Goal: Check status: Check status

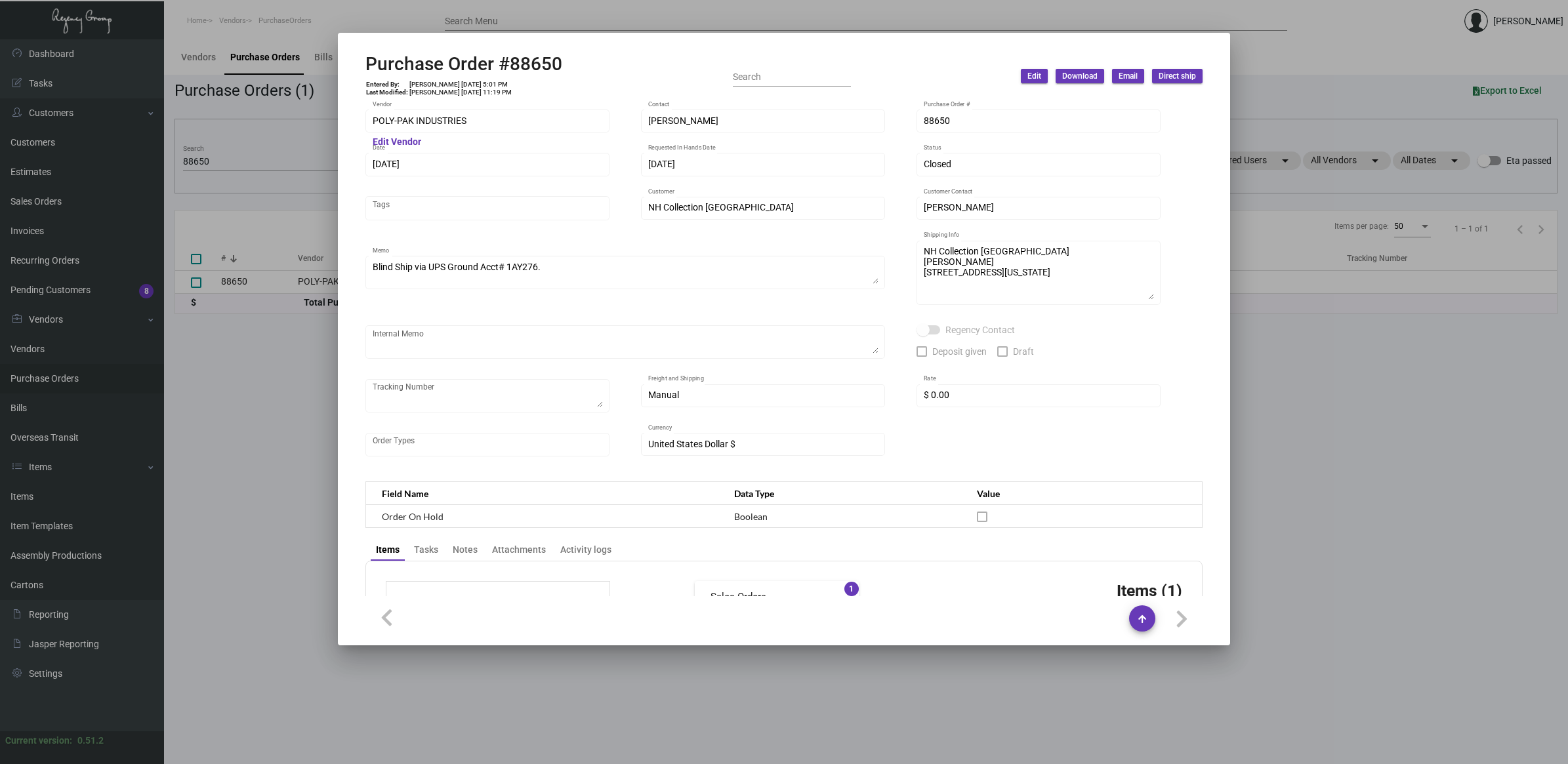
scroll to position [581, 0]
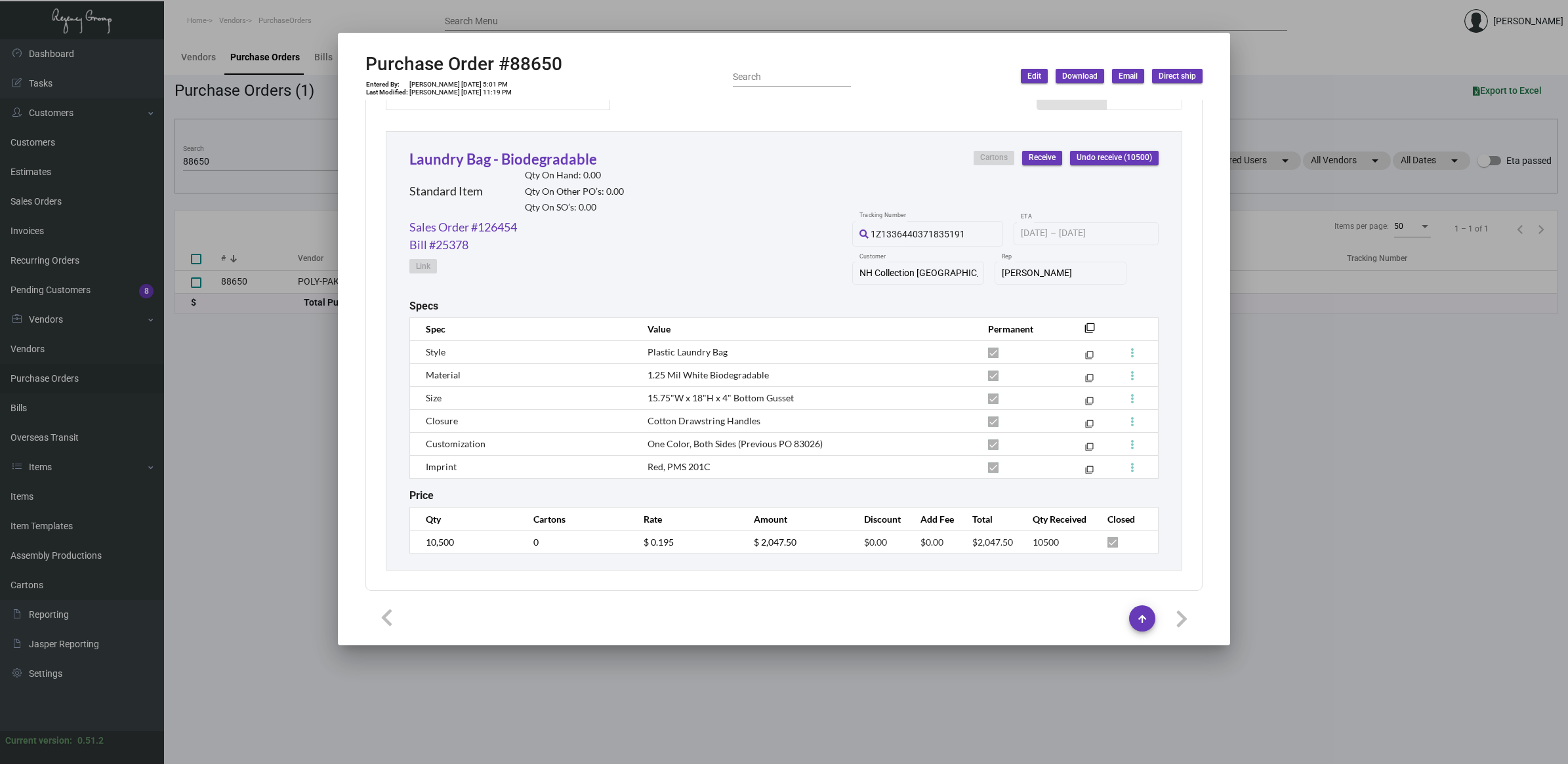
click at [274, 153] on div at bounding box center [784, 382] width 1568 height 764
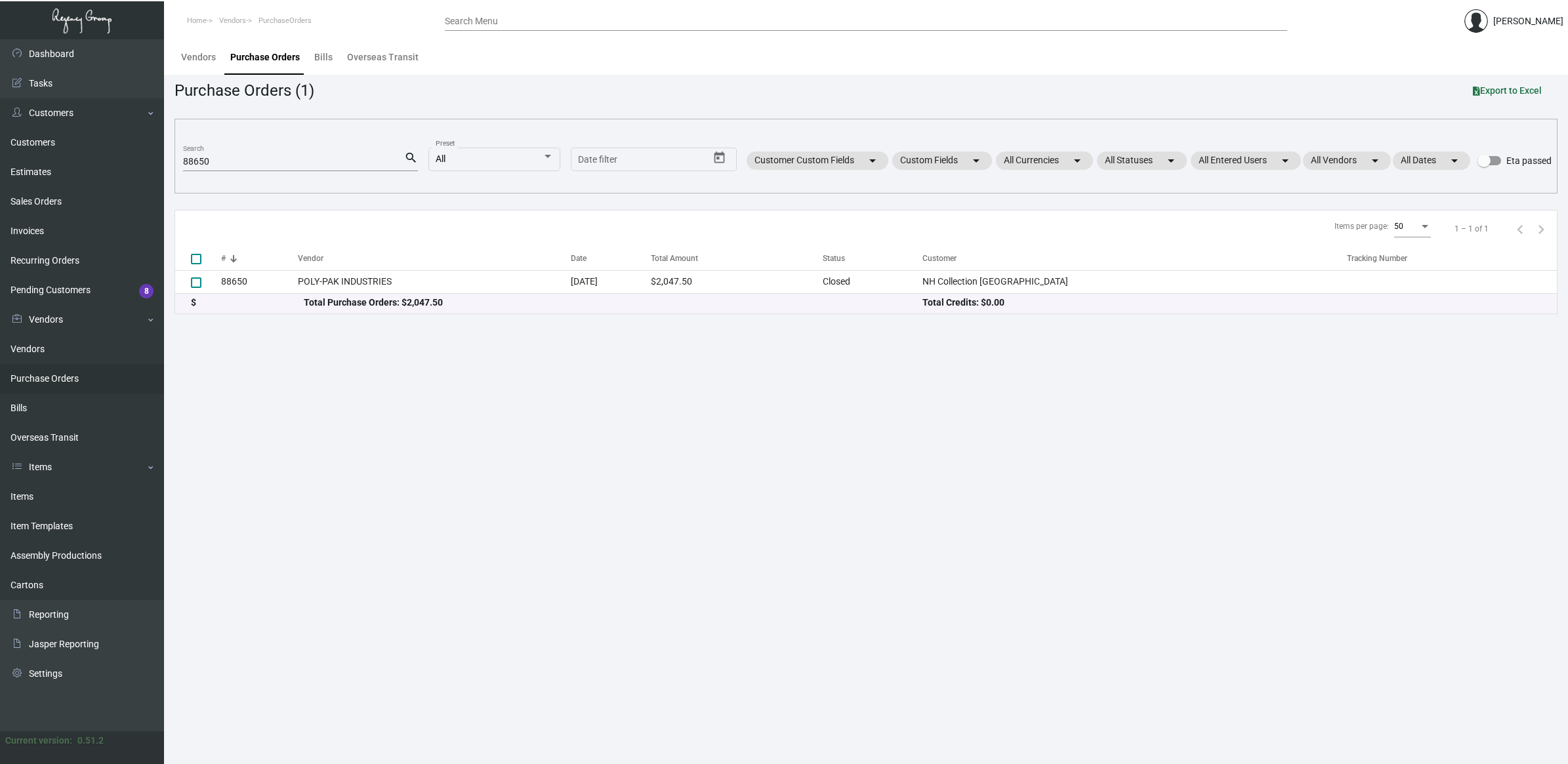
click at [263, 168] on div "88650 Search" at bounding box center [293, 160] width 221 height 20
drag, startPoint x: 124, startPoint y: 160, endPoint x: 76, endPoint y: 154, distance: 48.4
click at [76, 154] on div "Dashboard Dashboard Tasks Customers Customers Estimates Sales Orders Invoices R…" at bounding box center [784, 402] width 1568 height 725
paste input "92022"
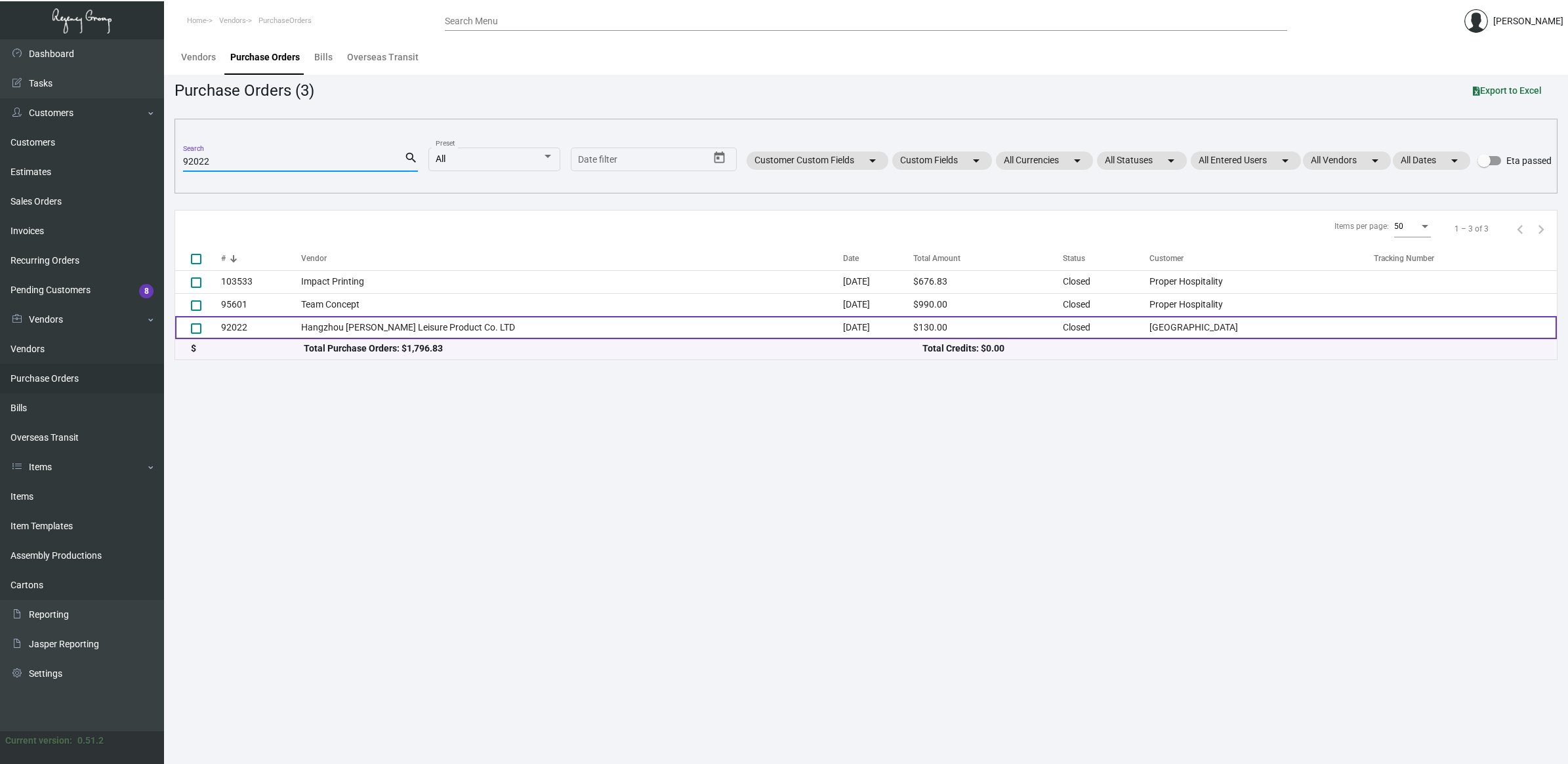
type input "92022"
click at [389, 330] on td "Hangzhou [PERSON_NAME] Leisure Product Co. LTD" at bounding box center [572, 328] width 542 height 23
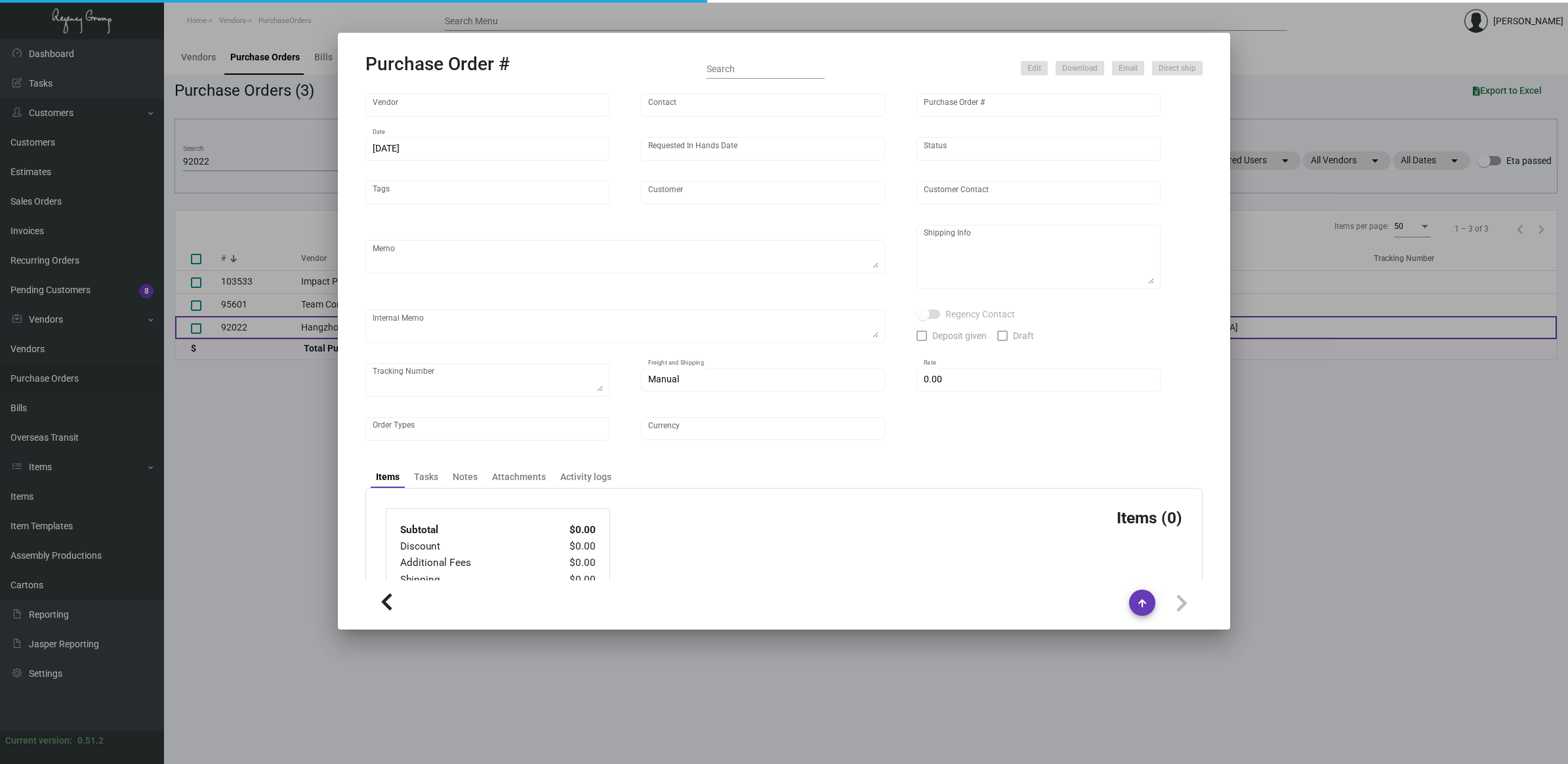
type input "Hangzhou [PERSON_NAME] Leisure Product Co. LTD"
type input "[PERSON_NAME]"
type input "92022"
type input "[DATE]"
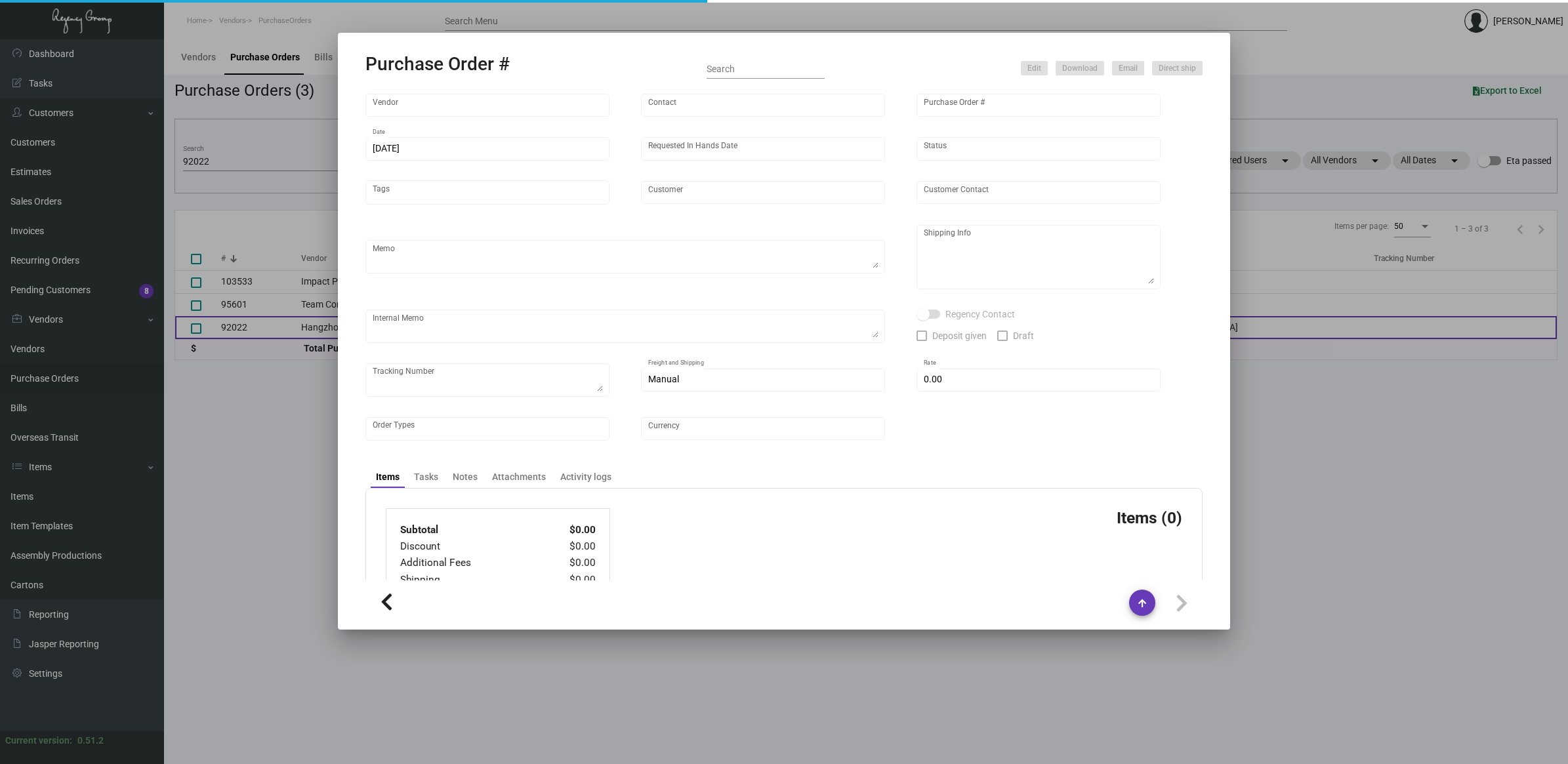
type input "[GEOGRAPHIC_DATA]"
type textarea "Air to [GEOGRAPHIC_DATA]"
type textarea "Regency Group NJ - [PERSON_NAME] [STREET_ADDRESS]"
checkbox input "true"
type input "$ 0.00"
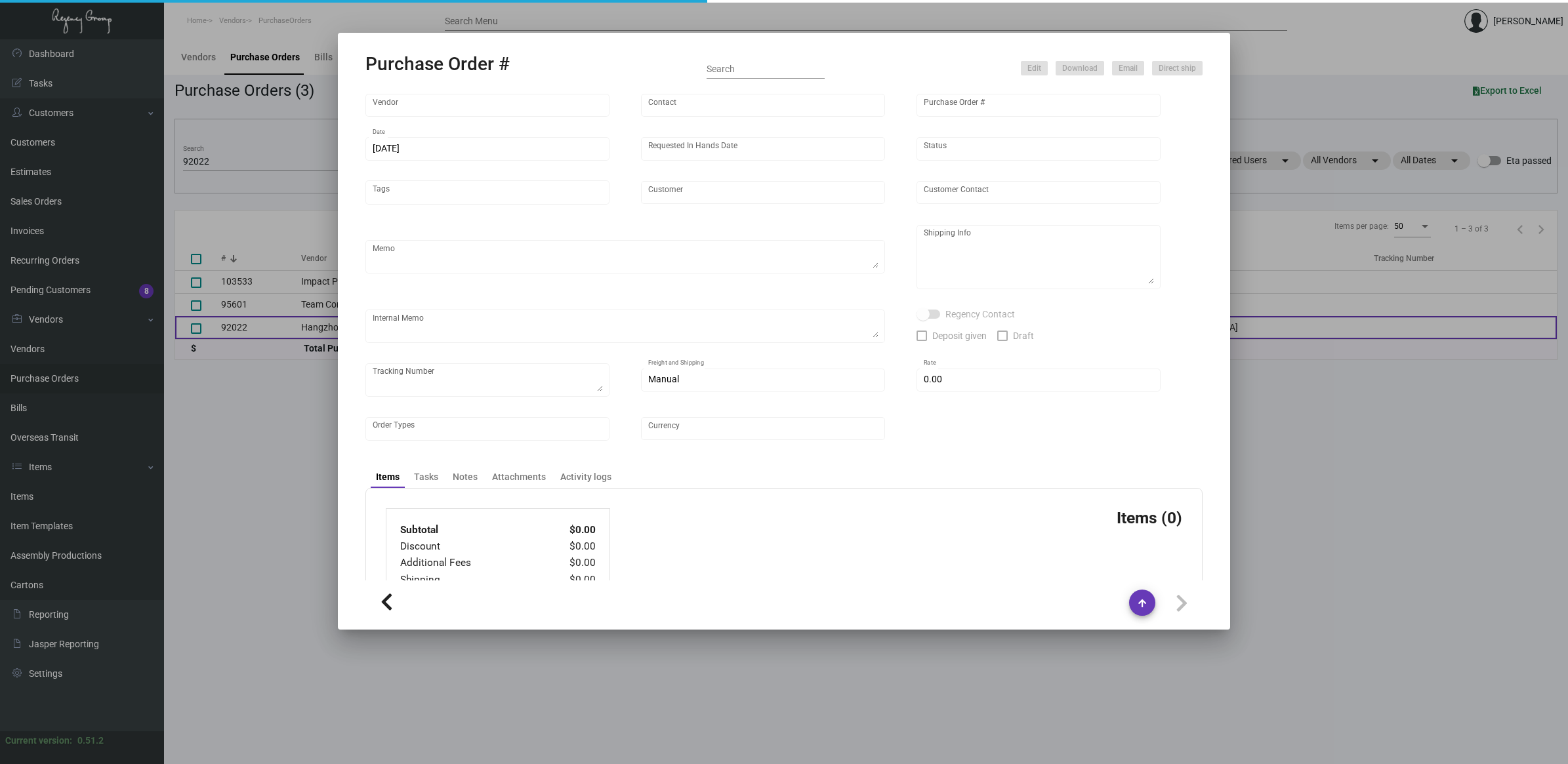
type input "United States Dollar $"
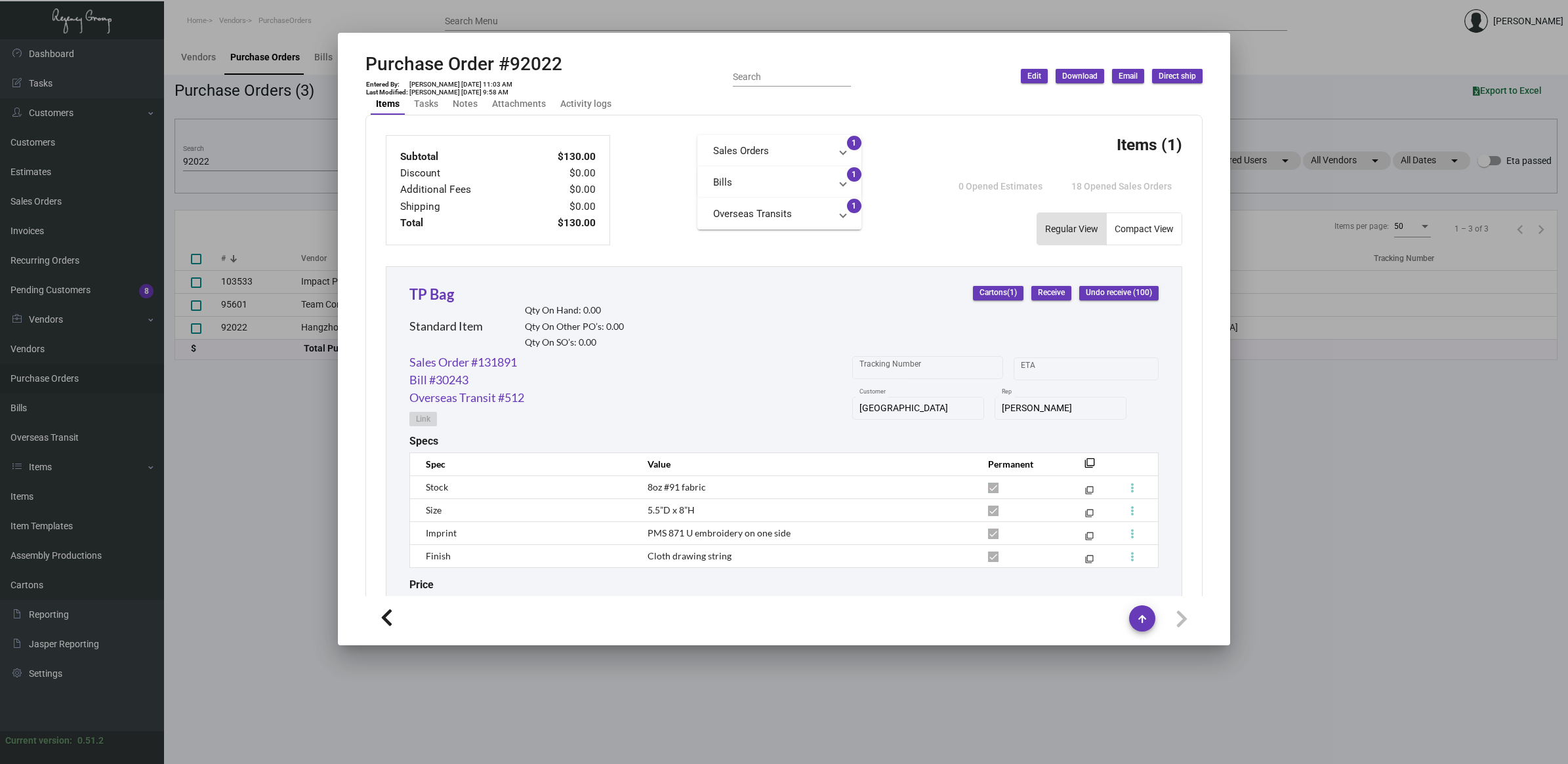
scroll to position [535, 0]
